Goal: Navigation & Orientation: Find specific page/section

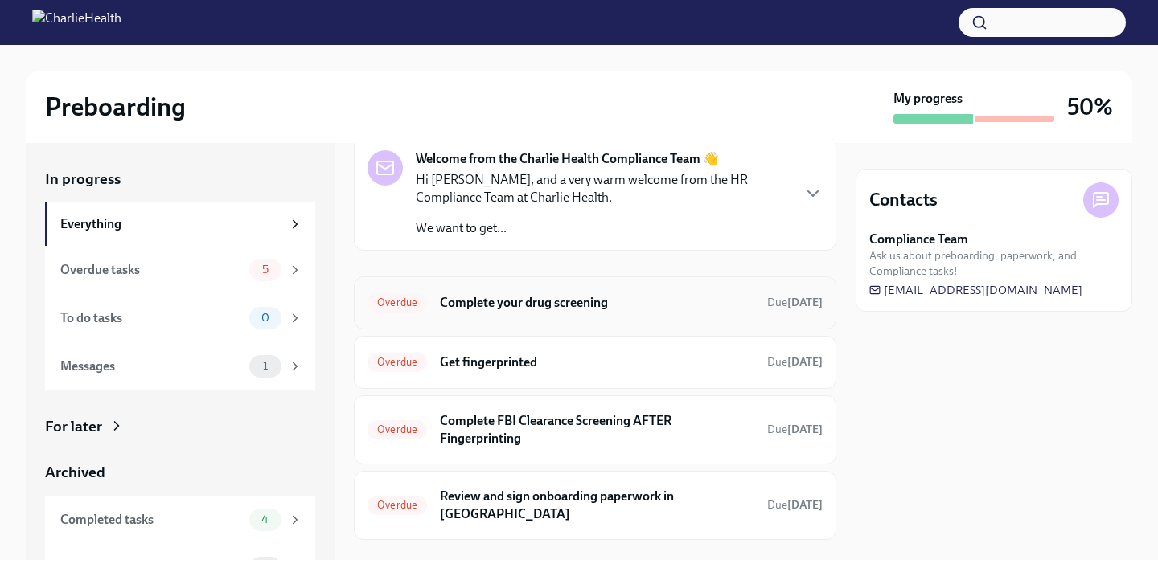
scroll to position [68, 0]
click at [215, 268] on div "Overdue tasks" at bounding box center [151, 270] width 182 height 18
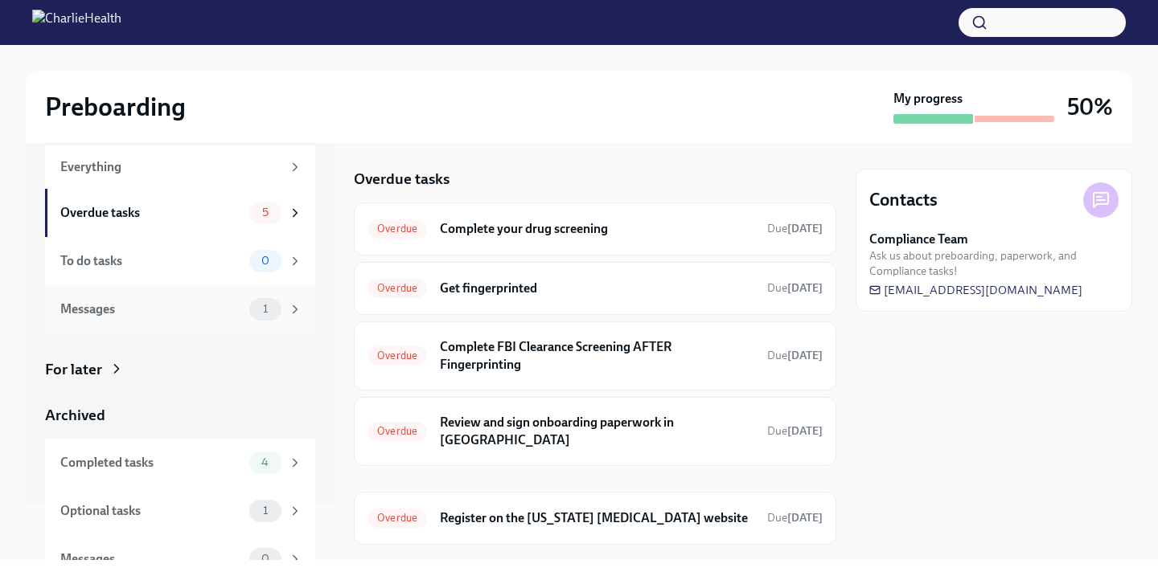
scroll to position [80, 0]
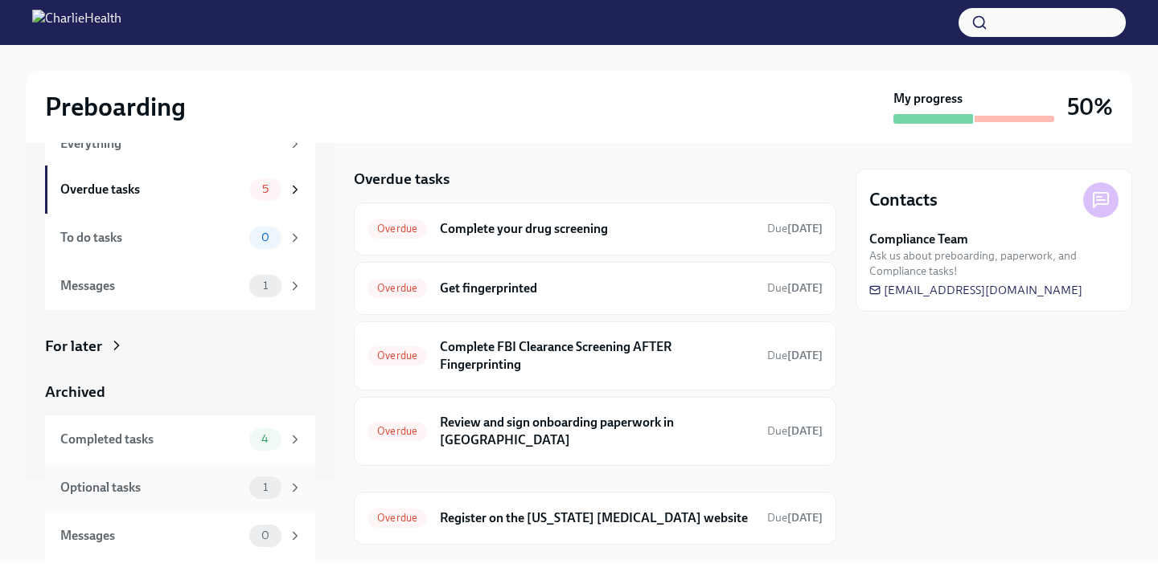
click at [199, 464] on div "Optional tasks 1" at bounding box center [180, 488] width 270 height 48
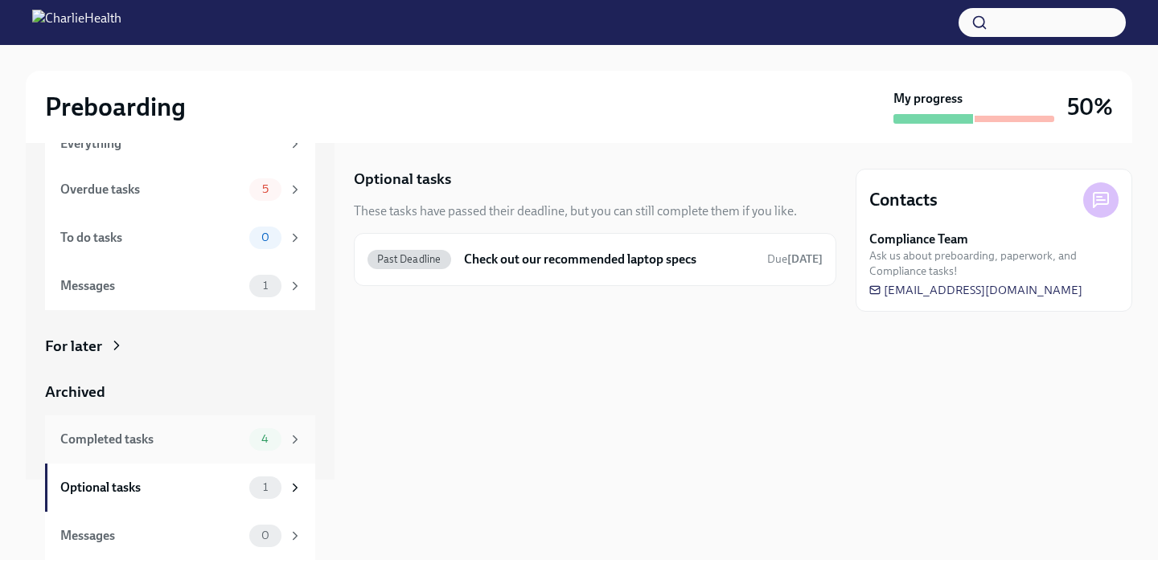
click at [196, 445] on div "Completed tasks" at bounding box center [151, 440] width 182 height 18
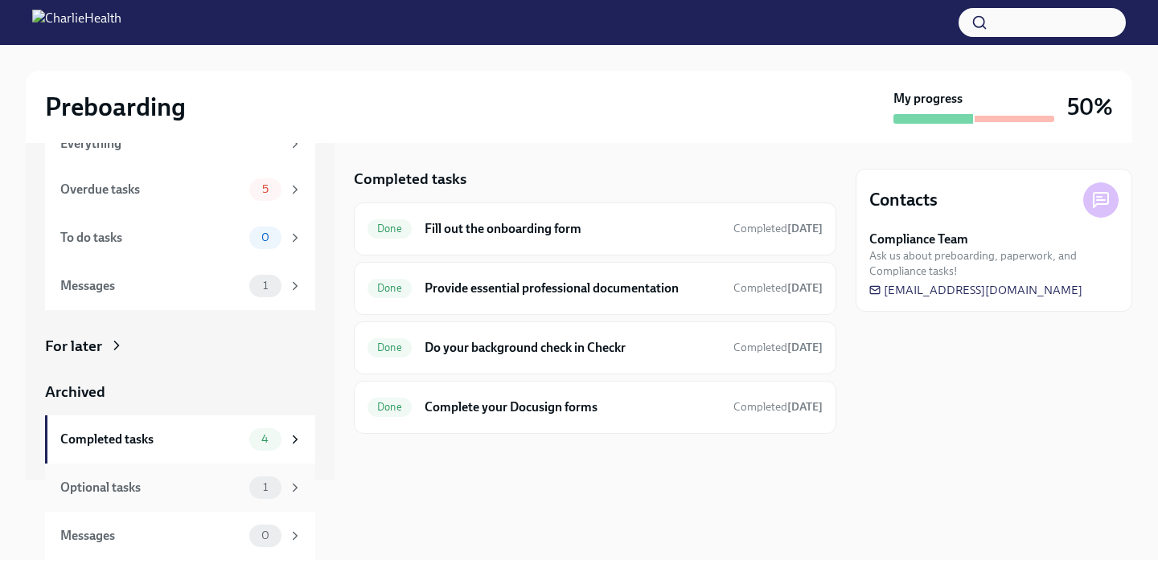
click at [199, 506] on div "Optional tasks 1" at bounding box center [180, 488] width 270 height 48
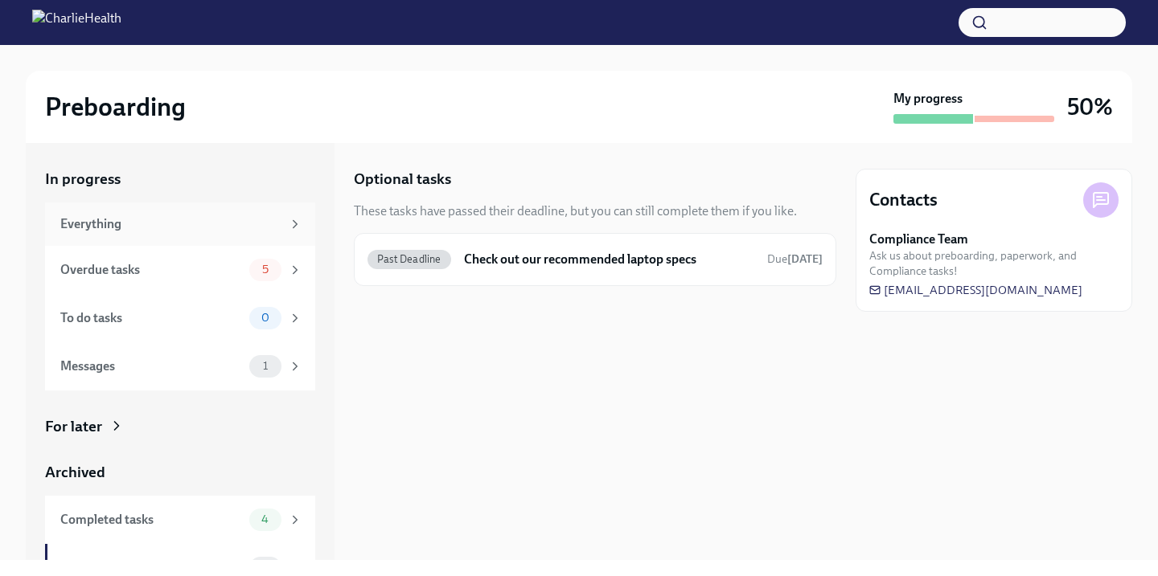
click at [193, 214] on div "Everything" at bounding box center [180, 224] width 270 height 43
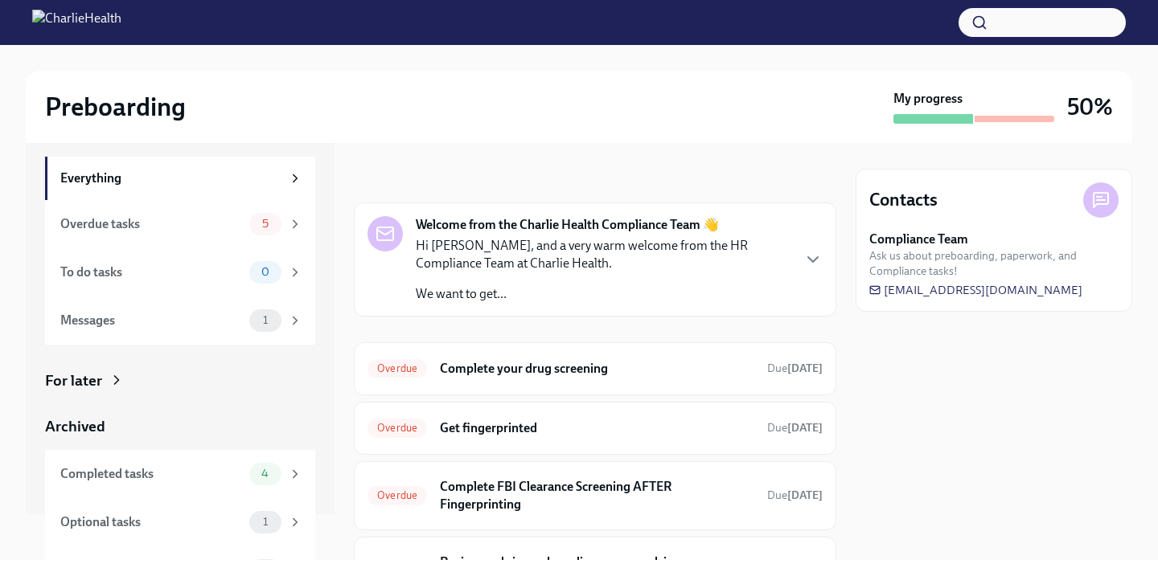
scroll to position [47, 0]
click at [170, 469] on div "Completed tasks" at bounding box center [151, 474] width 182 height 18
